Goal: Task Accomplishment & Management: Use online tool/utility

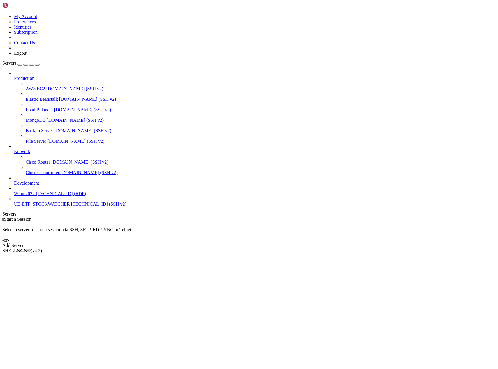
click at [39, 207] on span "UB-ETF_STOCKWATCHER" at bounding box center [42, 204] width 56 height 5
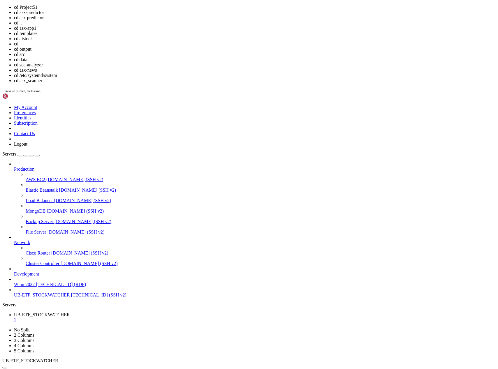
scroll to position [16, 0]
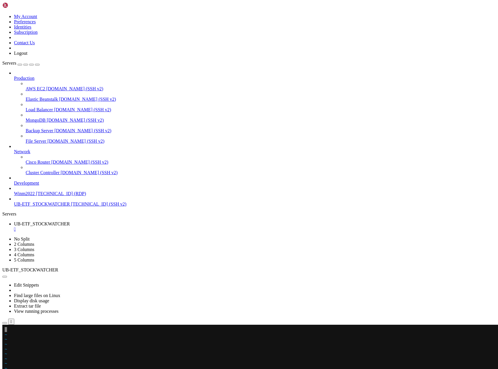
click at [7, 330] on x-row at bounding box center [215, 329] width 420 height 5
click at [29, 207] on span "UB-ETF_STOCKWATCHER" at bounding box center [42, 204] width 56 height 5
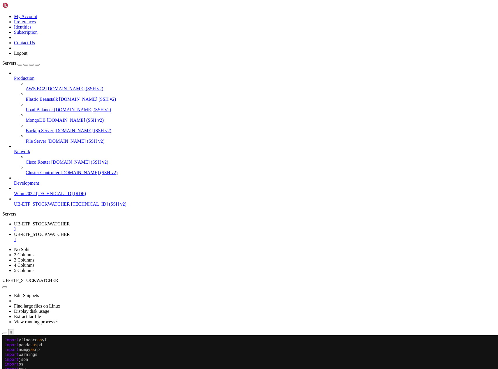
scroll to position [0, 0]
drag, startPoint x: 150, startPoint y: 7, endPoint x: 626, endPoint y: 92, distance: 482.9
click at [498, 92] on html "Loading... My Account Preferences Identities Subscription Contact Us Logout Ser…" at bounding box center [249, 208] width 498 height 416
click at [107, 222] on link "UB-ETF_STOCKWATCHER " at bounding box center [255, 227] width 482 height 10
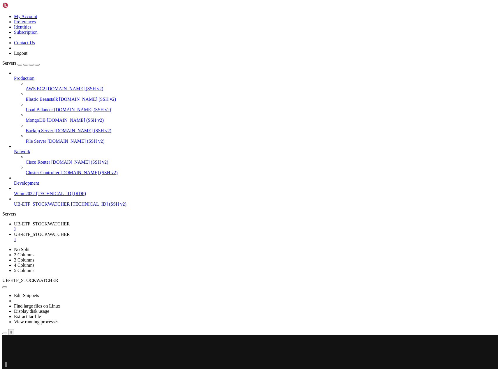
click at [7, 369] on x-row at bounding box center [215, 369] width 420 height 5
click at [7, 339] on x-row at bounding box center [215, 340] width 420 height 5
drag, startPoint x: 123, startPoint y: 570, endPoint x: 5, endPoint y: 560, distance: 118.8
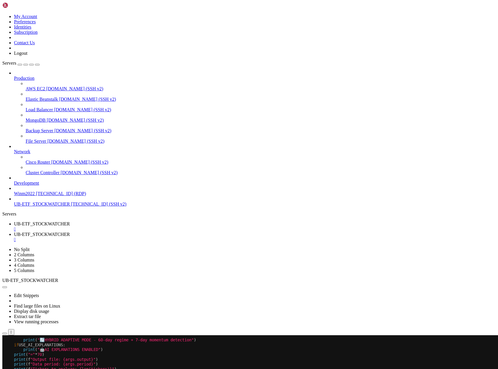
scroll to position [0, 0]
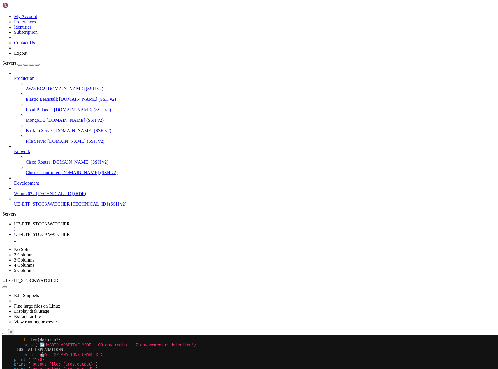
click at [73, 369] on span ""Data period: {args.period}"" at bounding box center [62, 369] width 65 height 5
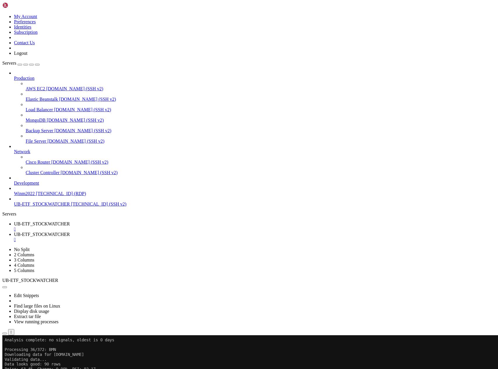
scroll to position [1983, 0]
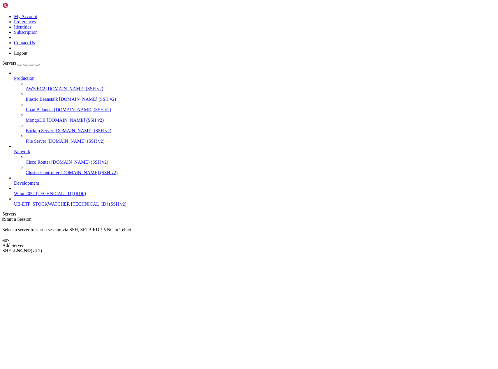
click at [71, 207] on span "[TECHNICAL_ID] (SSH v2)" at bounding box center [98, 204] width 55 height 5
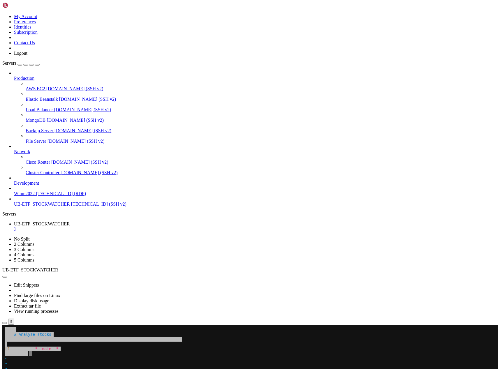
click at [7, 365] on span "~" at bounding box center [6, 363] width 2 height 5
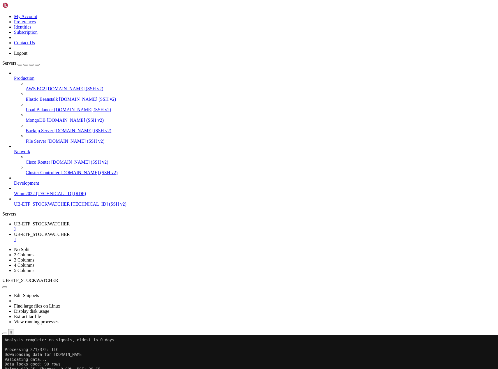
scroll to position [20611, 0]
click at [5, 334] on icon "button" at bounding box center [5, 334] width 0 height 0
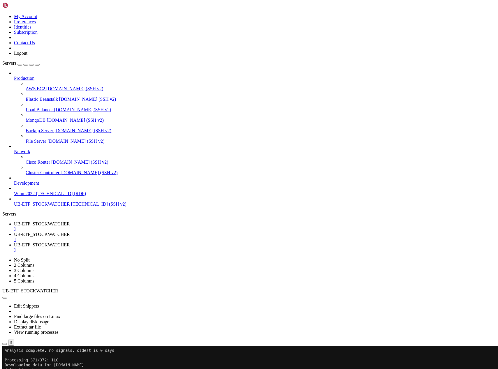
type input "/home/ubuntu/Project51"
click at [148, 232] on link "UB-ETF_STOCKWATCHER " at bounding box center [255, 237] width 482 height 10
click at [70, 222] on span "UB-ETF_STOCKWATCHER" at bounding box center [42, 224] width 56 height 5
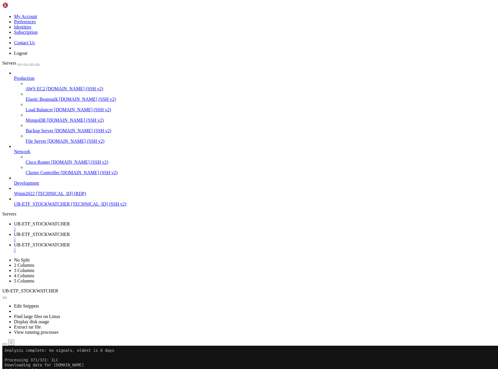
click at [70, 232] on span "UB-ETF_STOCKWATCHER" at bounding box center [42, 234] width 56 height 5
click at [70, 243] on span "UB-ETF_STOCKWATCHER" at bounding box center [42, 245] width 56 height 5
click at [420, 222] on ul "UB-ETF_STOCKWATCHER  UB-ETF_STOCKWATCHER  UB-ETF_STOCKWATCHER " at bounding box center [249, 237] width 494 height 31
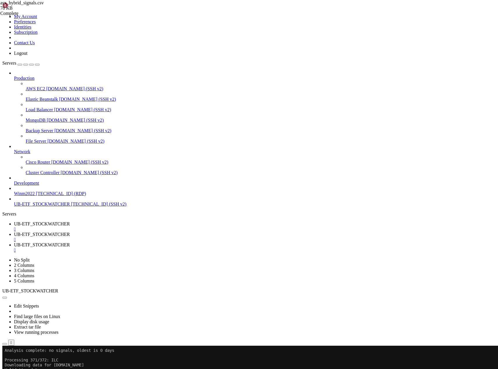
click at [70, 222] on span "UB-ETF_STOCKWATCHER" at bounding box center [42, 224] width 56 height 5
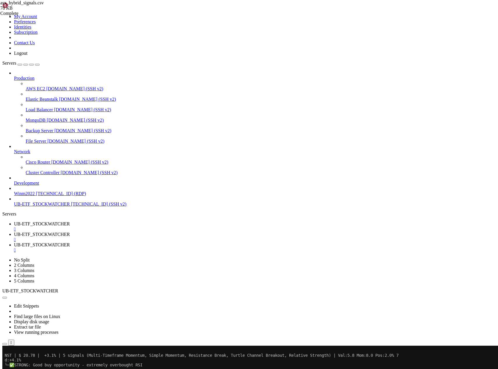
drag, startPoint x: 135, startPoint y: 545, endPoint x: 5, endPoint y: 507, distance: 135.6
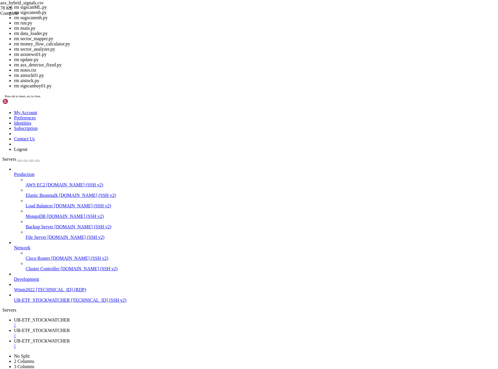
scroll to position [42528, 0]
